Goal: Navigation & Orientation: Find specific page/section

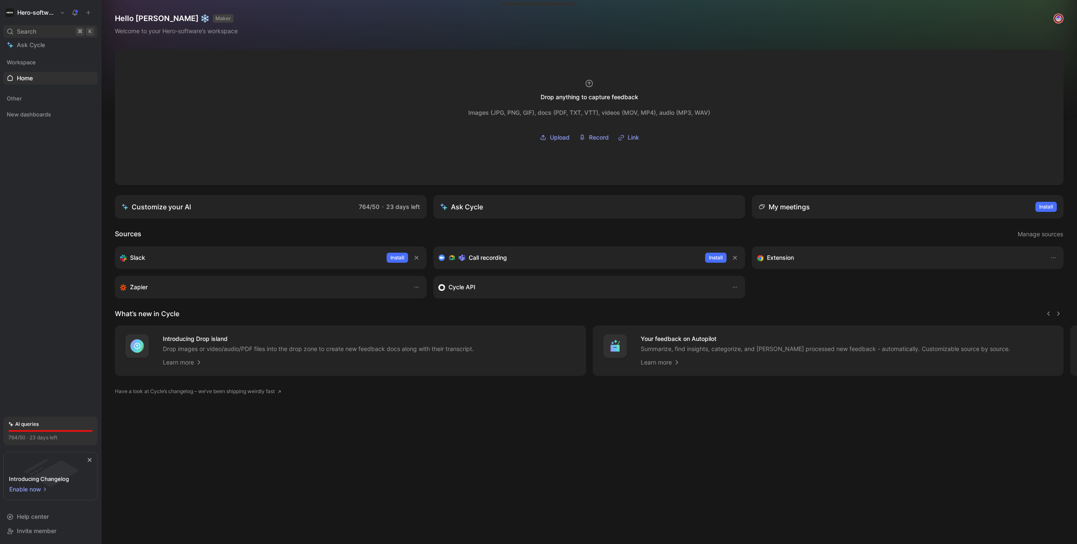
click at [31, 34] on span "Search" at bounding box center [26, 31] width 19 height 10
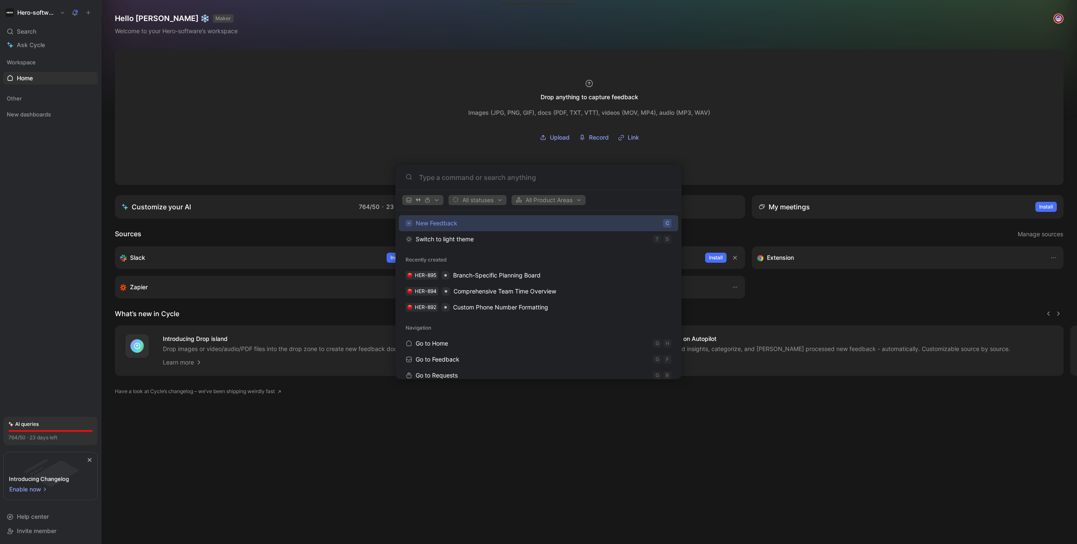
click at [442, 487] on body "Hero-software Search ⌘ K Ask Cycle Workspace Home G then H Other New dashboards…" at bounding box center [538, 272] width 1077 height 544
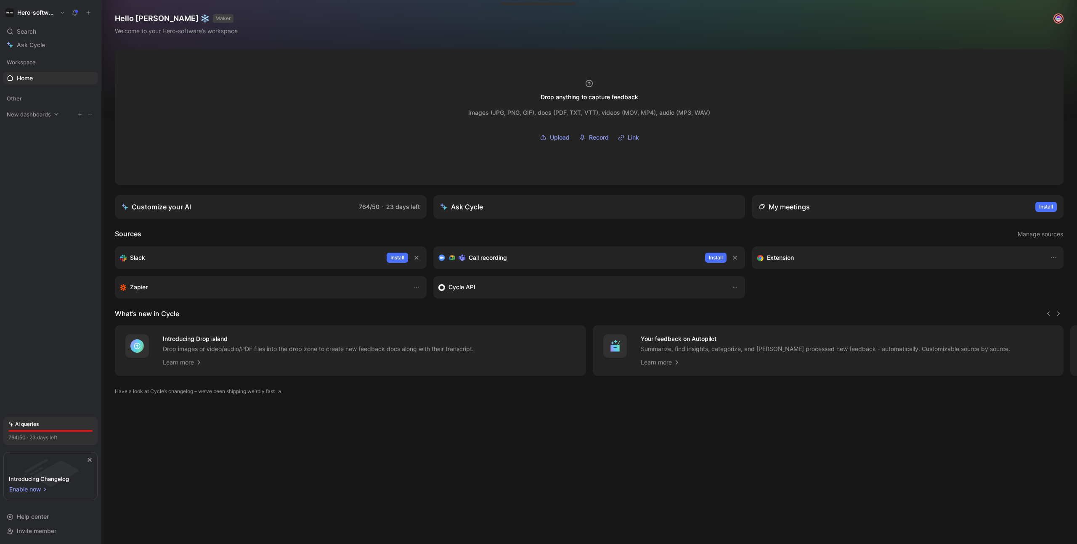
click at [33, 113] on span "New dashboards" at bounding box center [29, 114] width 44 height 8
click at [34, 132] on span "Product satisfaction" at bounding box center [44, 130] width 55 height 8
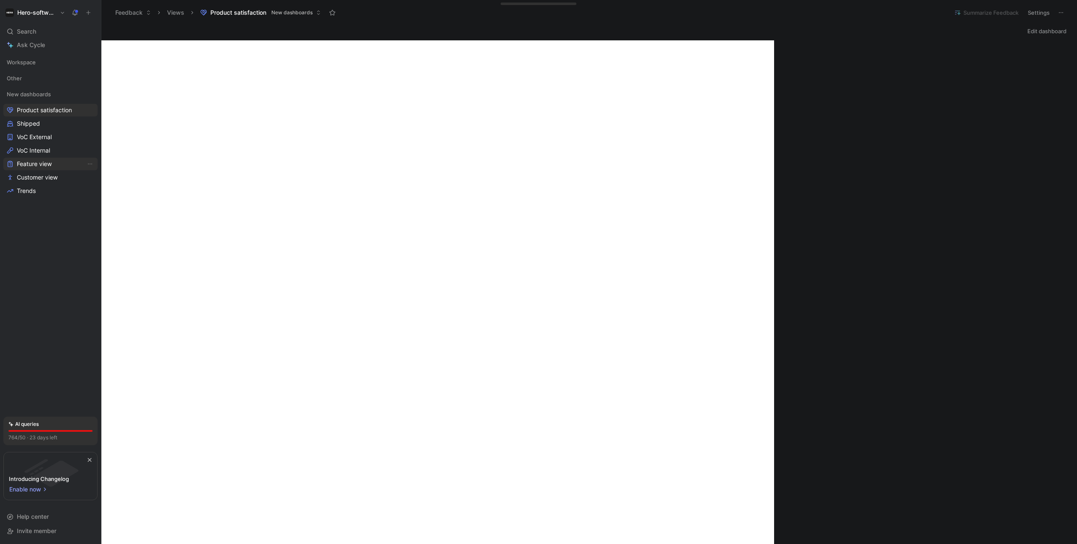
click at [52, 164] on span "Feature view" at bounding box center [34, 164] width 35 height 8
click at [46, 175] on span "Customer view" at bounding box center [37, 177] width 41 height 8
click at [38, 62] on icon at bounding box center [41, 62] width 6 height 6
click at [33, 91] on span "Feedback" at bounding box center [30, 91] width 27 height 8
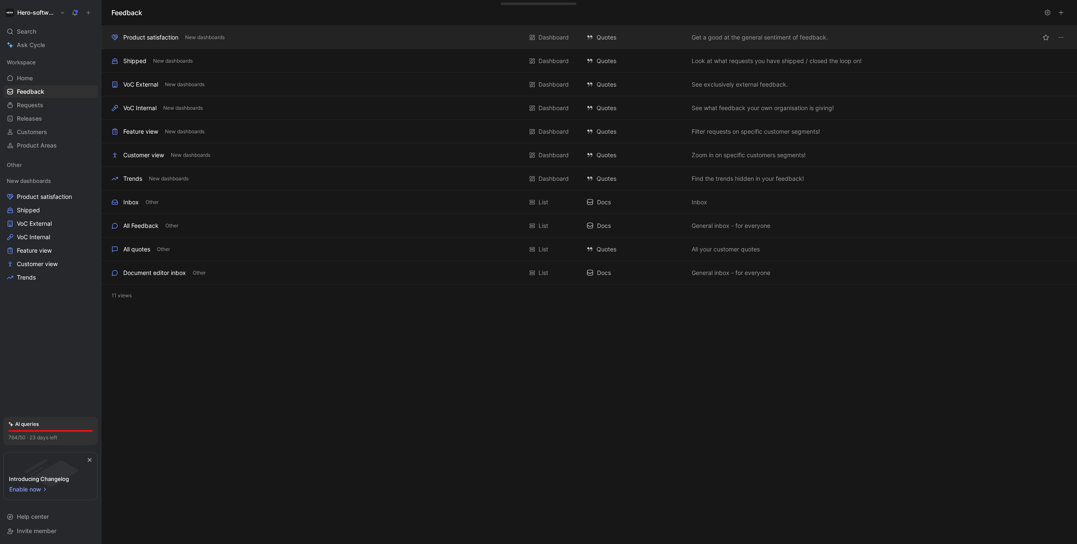
click at [236, 34] on div "Product satisfaction New dashboards" at bounding box center [316, 37] width 411 height 10
